Goal: Task Accomplishment & Management: Manage account settings

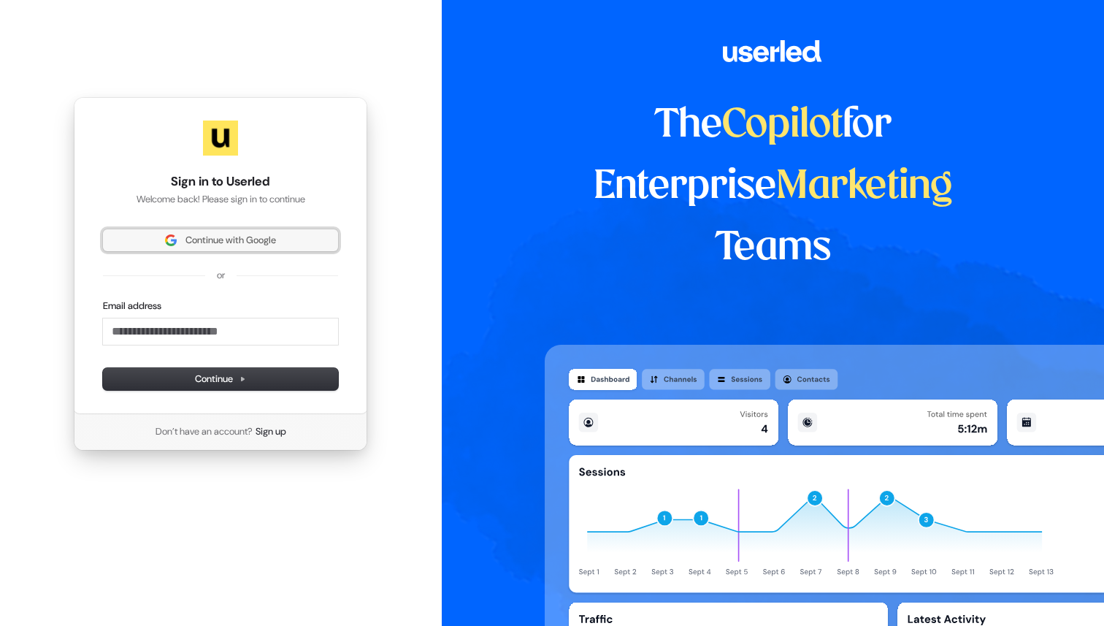
click at [229, 239] on span "Continue with Google" at bounding box center [230, 240] width 91 height 13
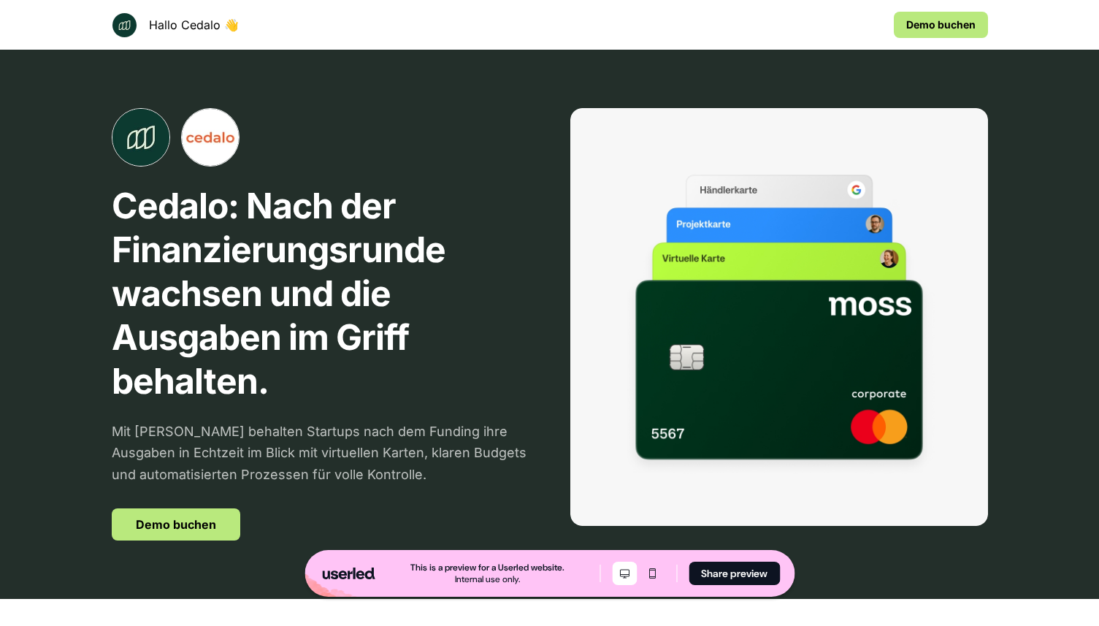
scroll to position [2896, 0]
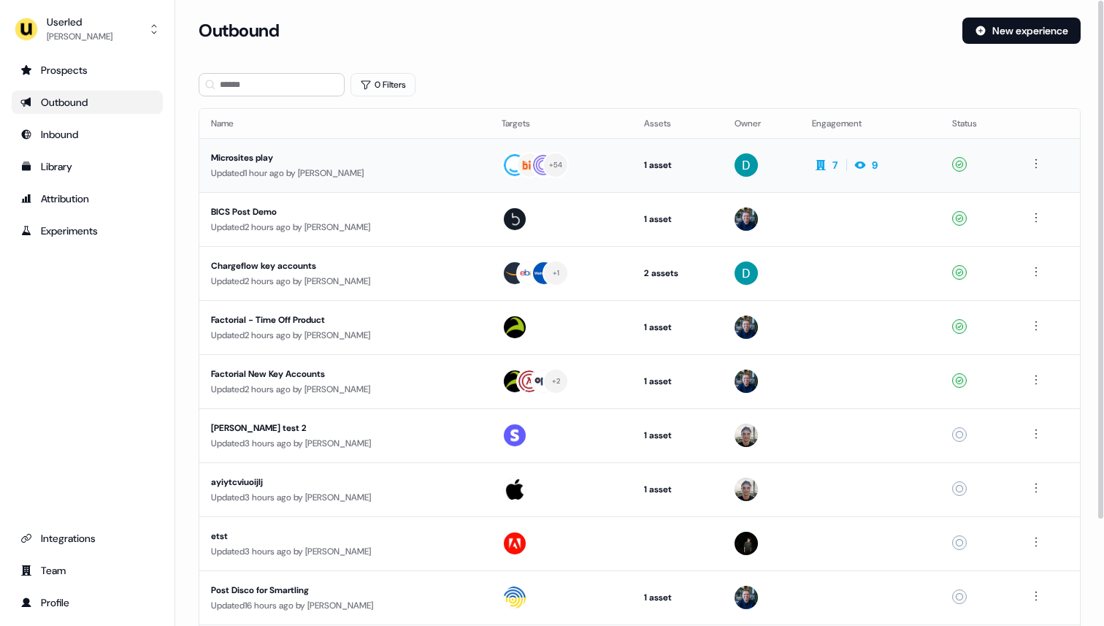
click at [304, 171] on div "Updated 1 hour ago by [PERSON_NAME]" at bounding box center [344, 173] width 267 height 15
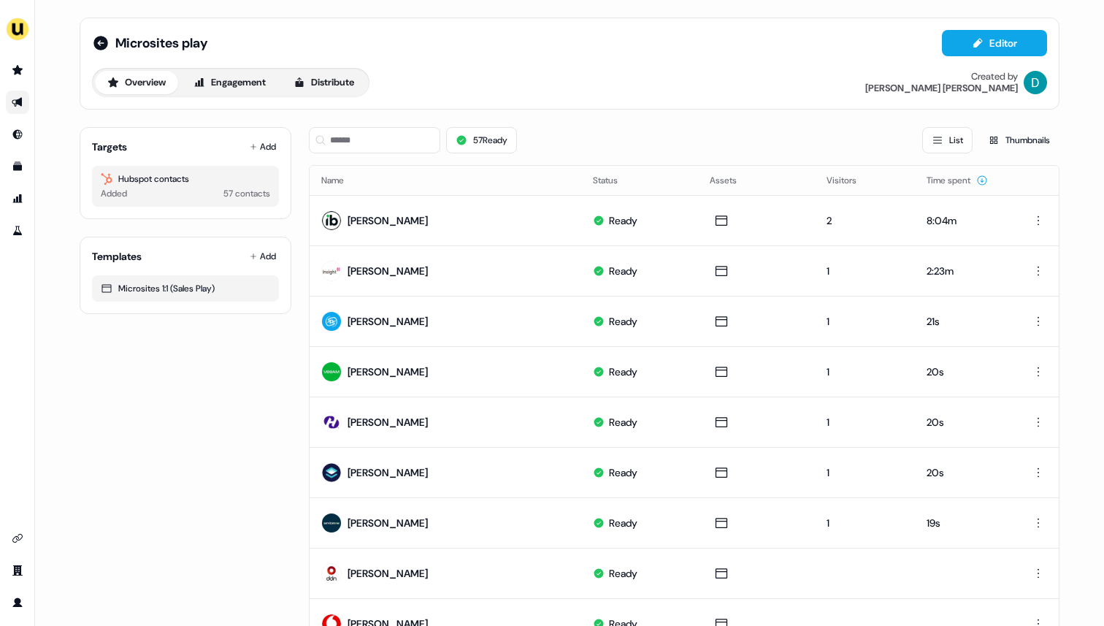
click at [847, 107] on div "Microsites play Editor Overview Engagement Distribute Created by [PERSON_NAME]" at bounding box center [570, 64] width 980 height 92
click at [9, 37] on img "side nav menu" at bounding box center [17, 29] width 23 height 23
click at [47, 64] on div "Impersonate (Admin)" at bounding box center [75, 68] width 139 height 26
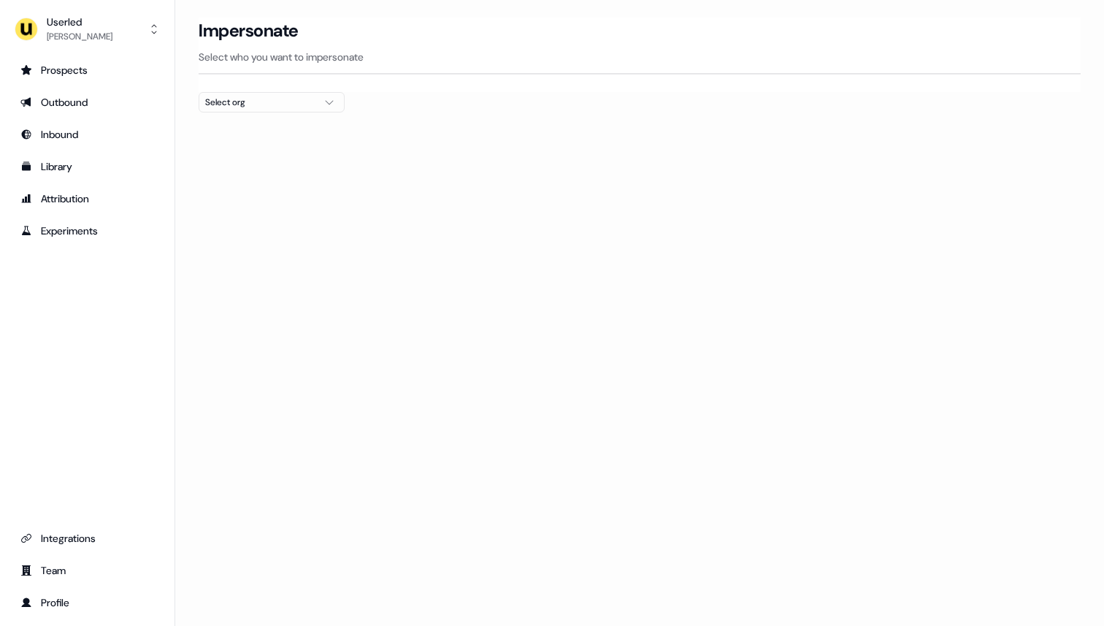
click at [219, 101] on div "Select org" at bounding box center [260, 102] width 110 height 15
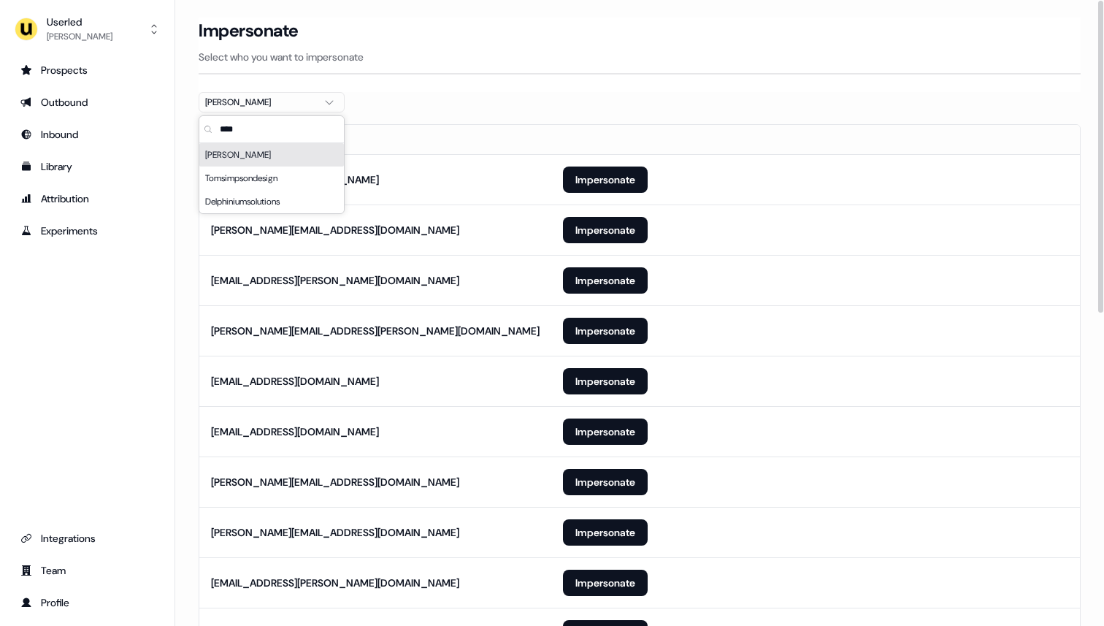
type input "****"
click at [512, 134] on th "Email" at bounding box center [375, 139] width 352 height 29
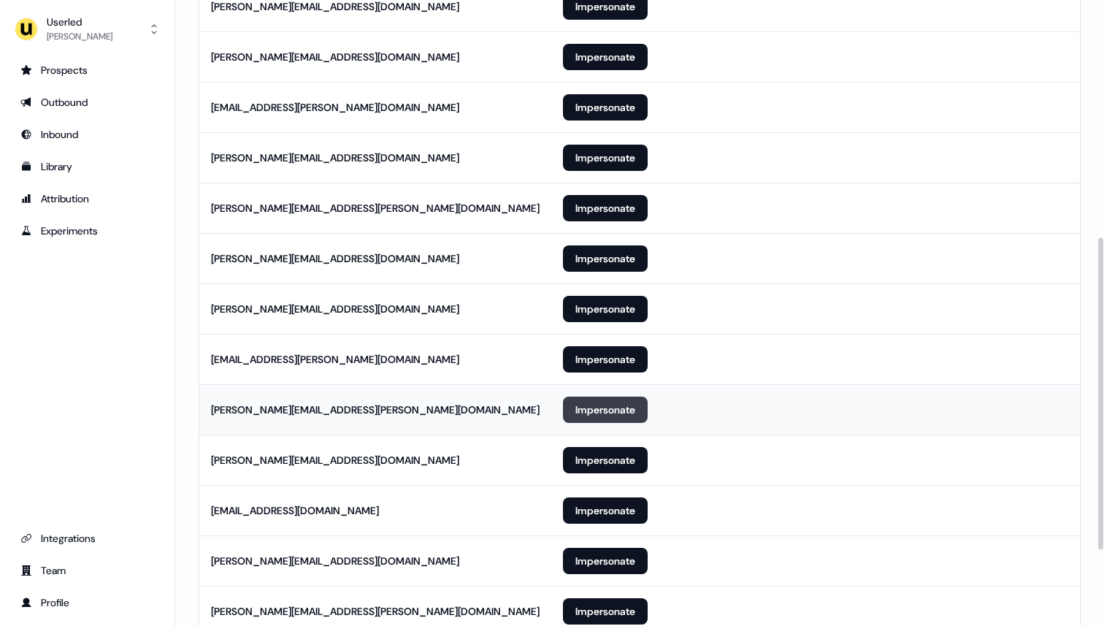
scroll to position [627, 0]
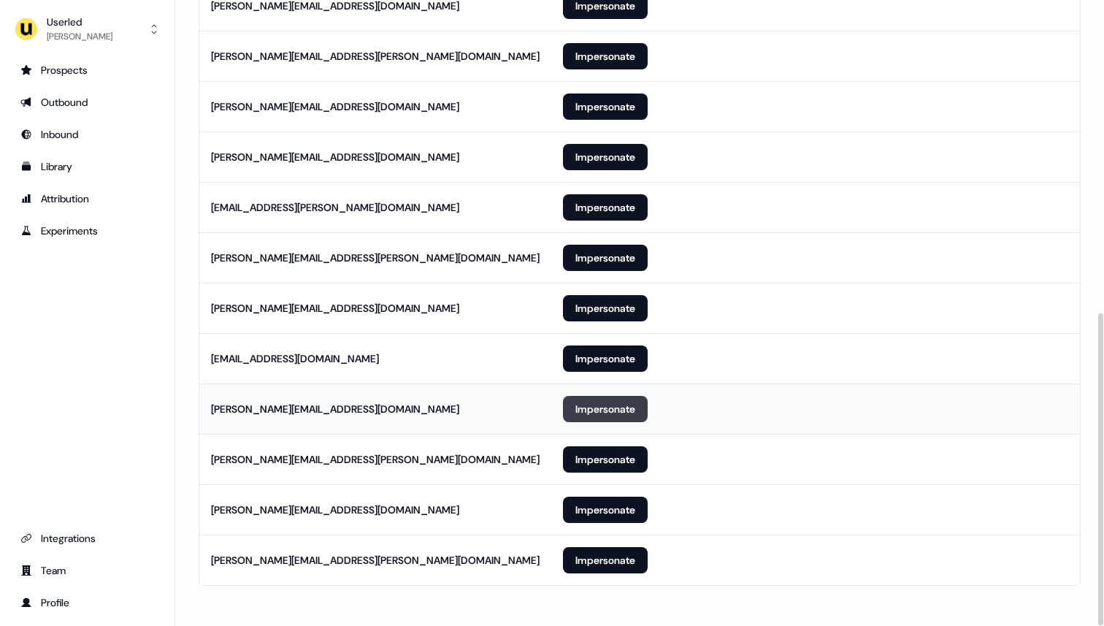
click at [604, 404] on button "Impersonate" at bounding box center [605, 409] width 85 height 26
